Goal: Task Accomplishment & Management: Manage account settings

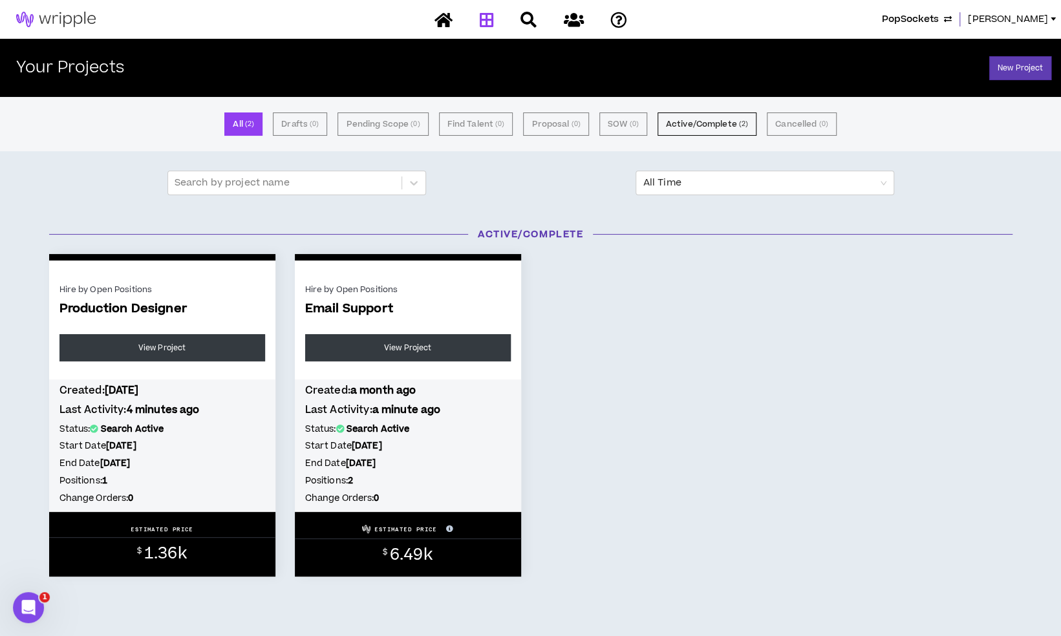
click at [939, 15] on span "PopSockets" at bounding box center [910, 19] width 57 height 14
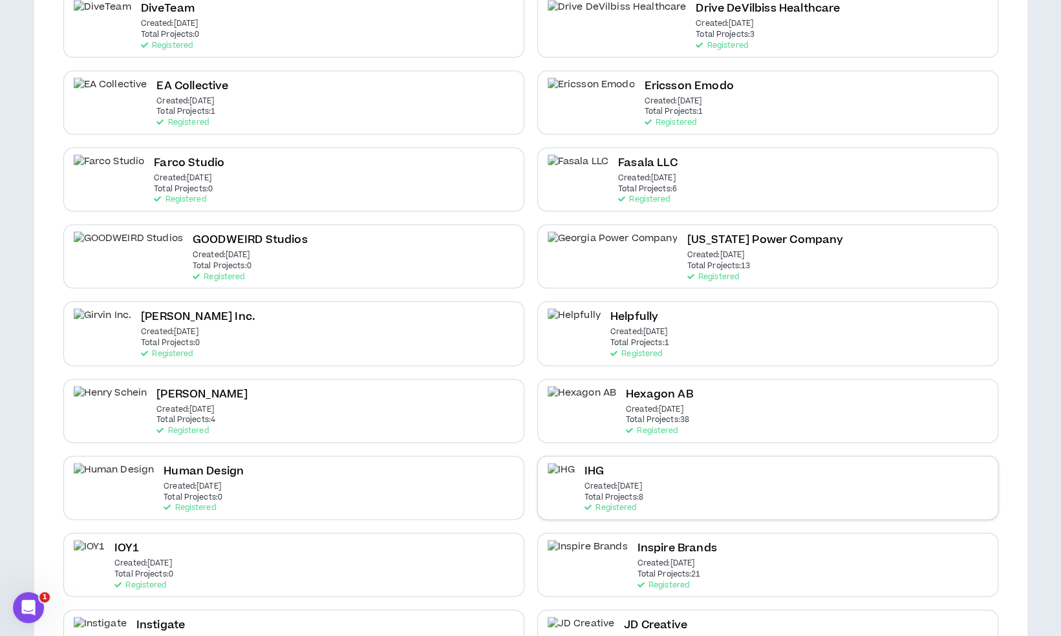
scroll to position [905, 0]
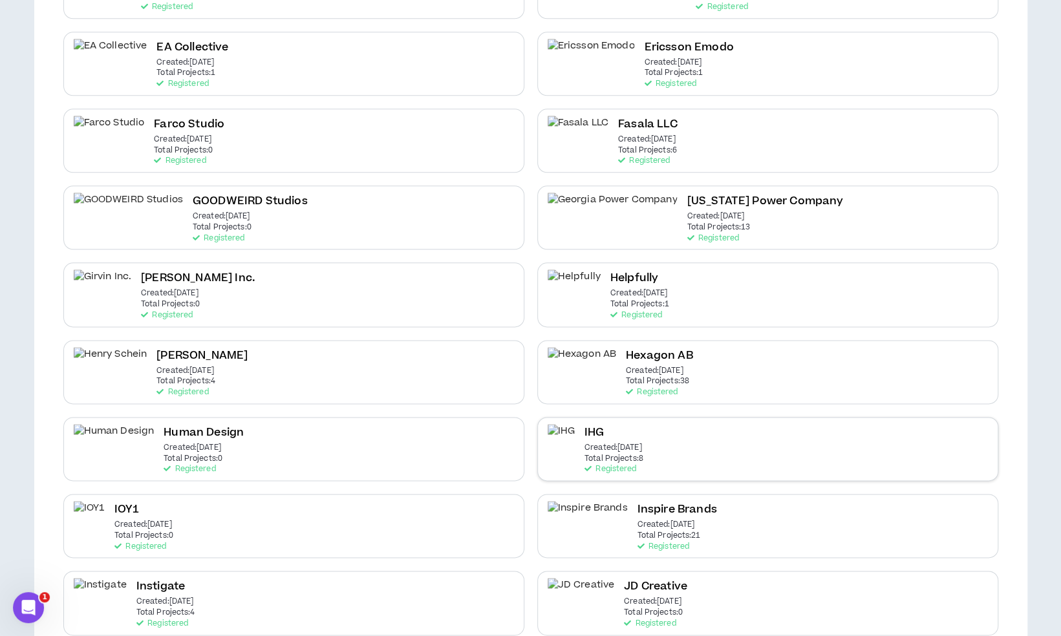
click at [599, 434] on h2 "IHG" at bounding box center [593, 432] width 19 height 17
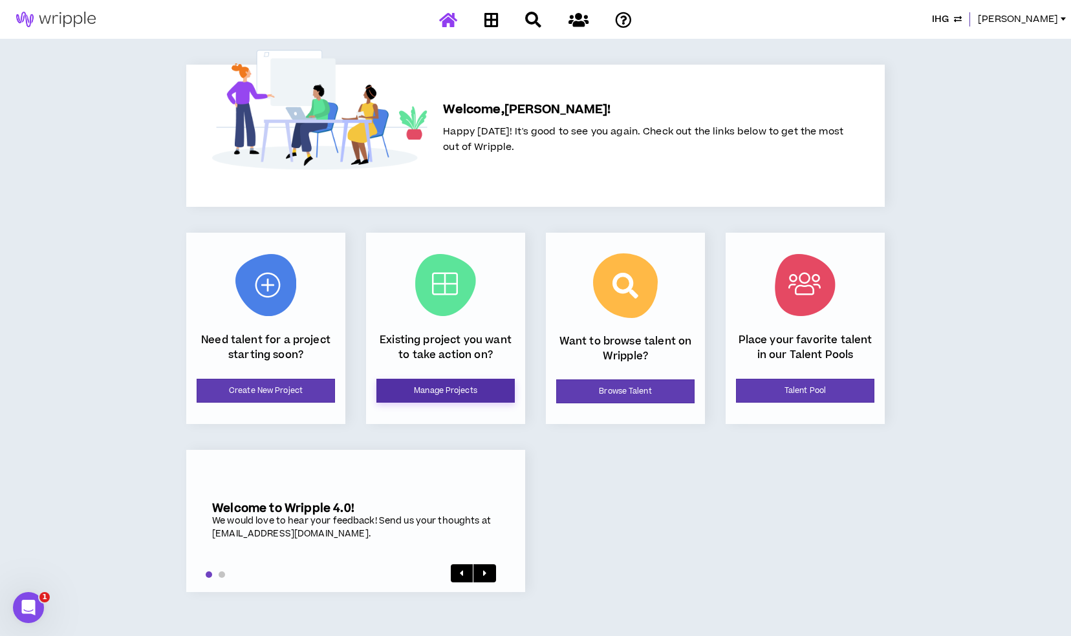
drag, startPoint x: 462, startPoint y: 407, endPoint x: 462, endPoint y: 389, distance: 18.1
click at [462, 407] on div "Existing project you want to take action on? Manage Projects" at bounding box center [445, 328] width 159 height 191
click at [462, 389] on link "Manage Projects" at bounding box center [445, 391] width 138 height 24
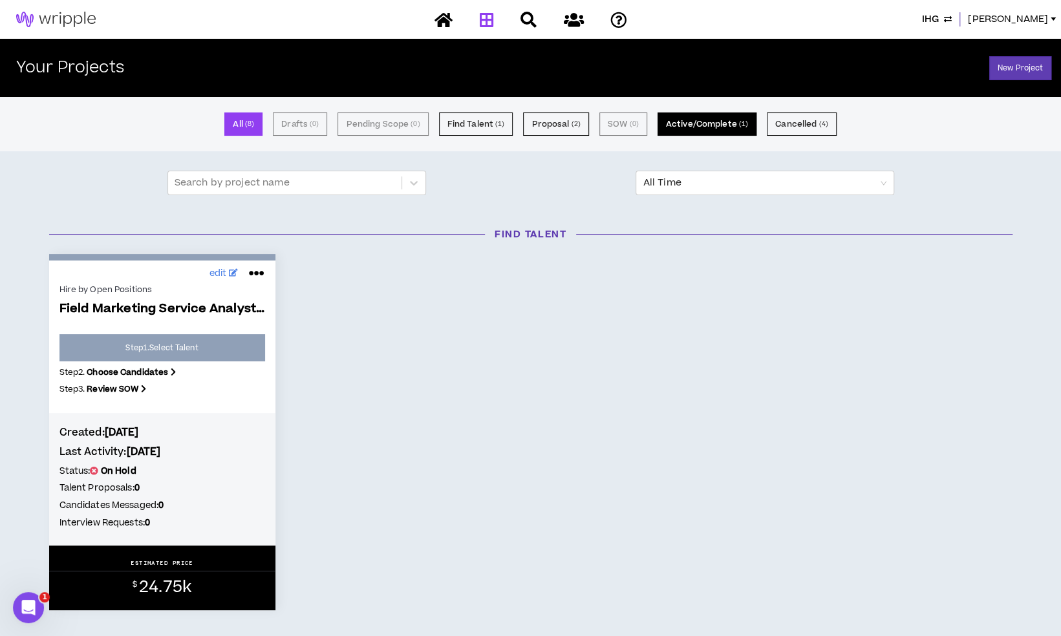
click at [696, 127] on button "Active/Complete ( 1 )" at bounding box center [706, 123] width 99 height 23
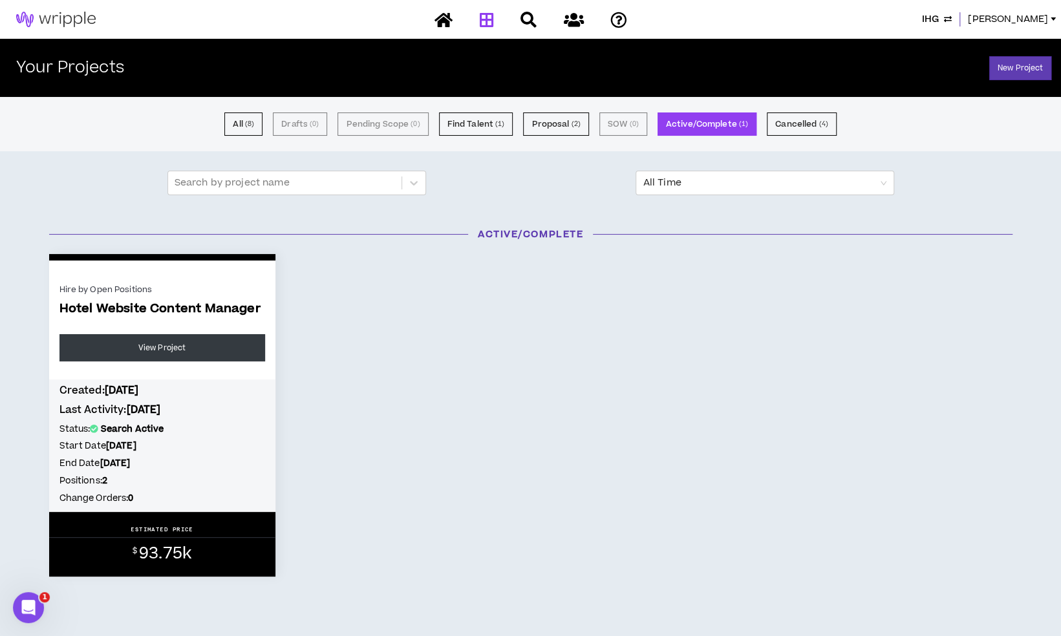
click at [535, 149] on div "All ( 8 ) Drafts ( 0 ) Pending Scope ( 0 ) Find Talent ( 1 ) Proposal ( 2 ) SOW…" at bounding box center [530, 124] width 1061 height 54
click at [542, 131] on button "Proposal ( 2 )" at bounding box center [555, 123] width 65 height 23
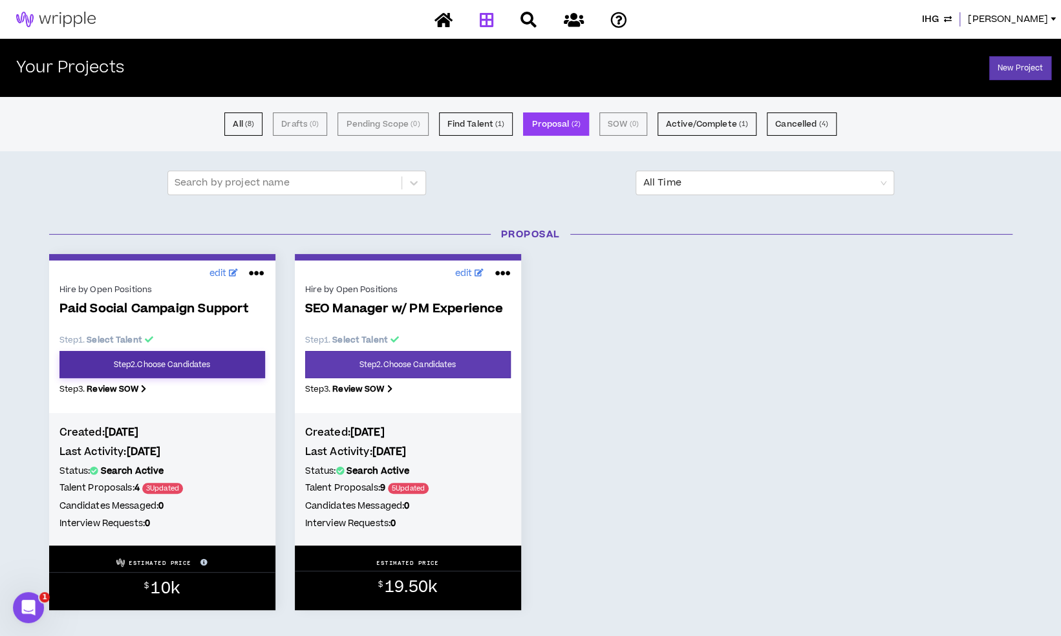
click at [175, 363] on link "Step 2 . Choose Candidates" at bounding box center [162, 364] width 206 height 27
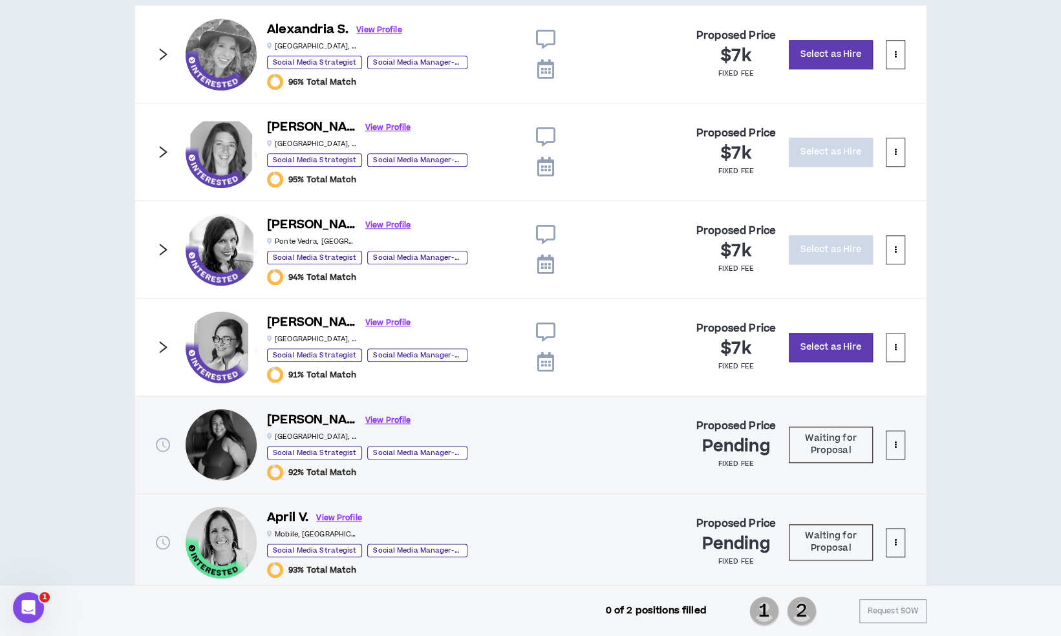
scroll to position [776, 0]
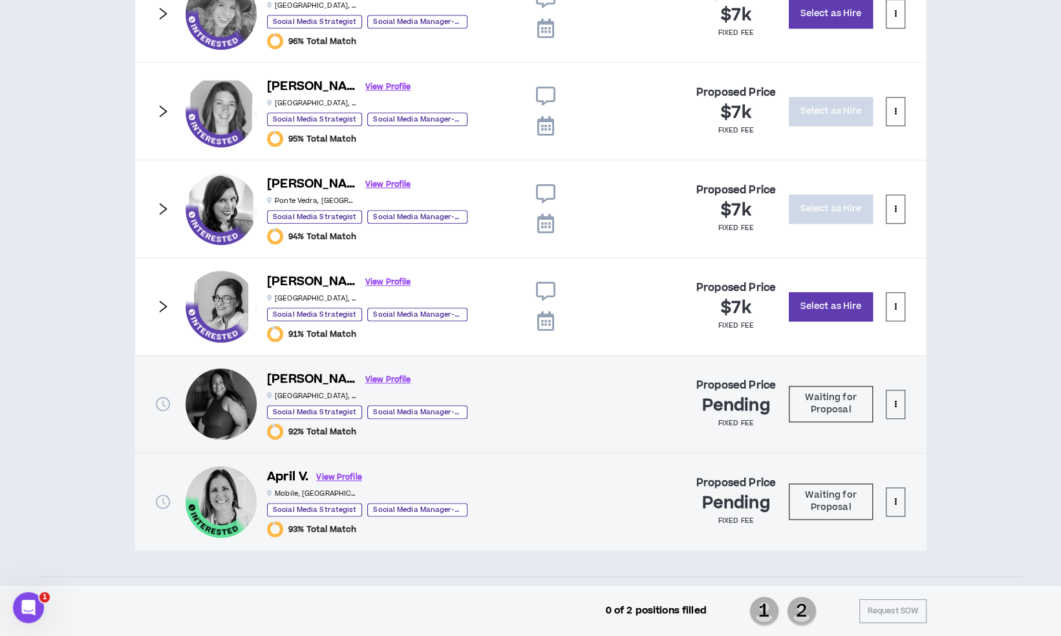
click at [159, 309] on icon "right" at bounding box center [163, 306] width 14 height 14
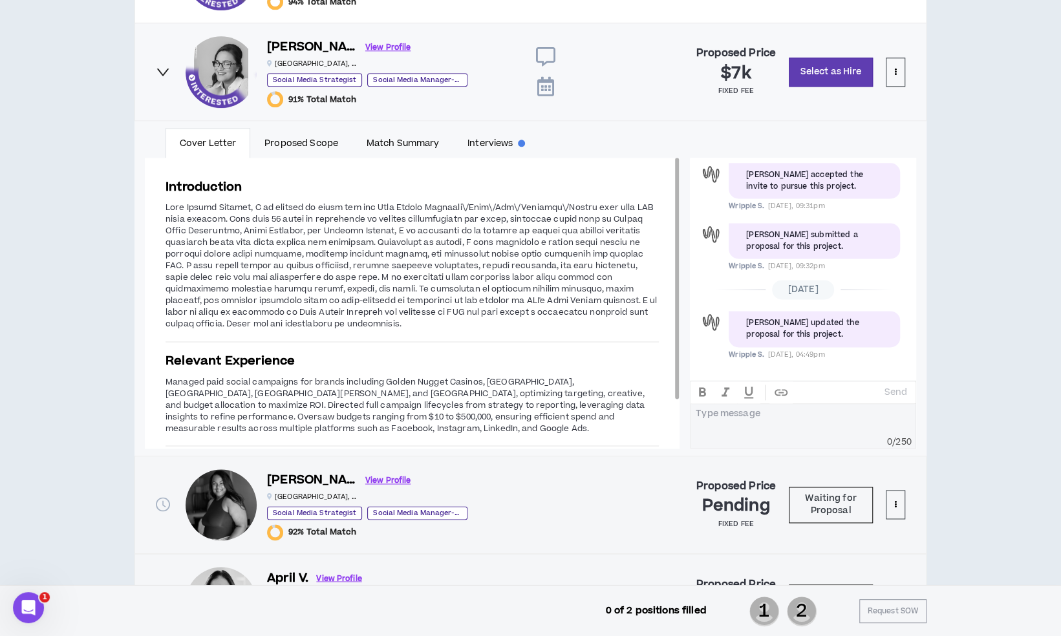
scroll to position [1034, 0]
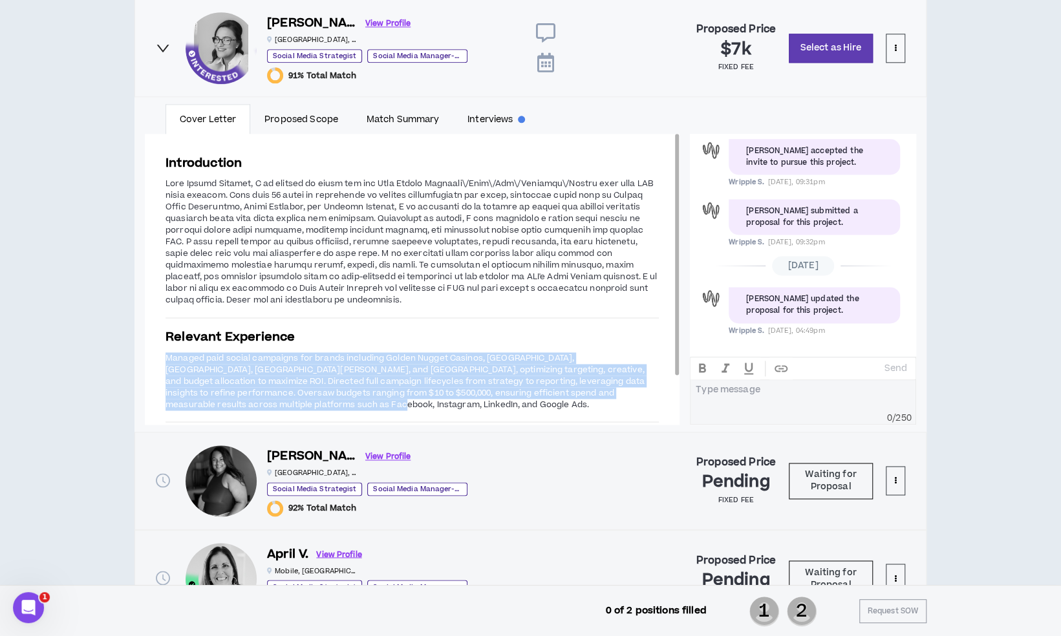
drag, startPoint x: 167, startPoint y: 353, endPoint x: 226, endPoint y: 405, distance: 78.8
click at [226, 405] on p "Managed paid social campaigns for brands including Golden Nugget Casinos, [GEOG…" at bounding box center [411, 381] width 493 height 60
copy span "Managed paid social campaigns for brands including Golden Nugget Casinos, [GEOG…"
